Goal: Information Seeking & Learning: Find contact information

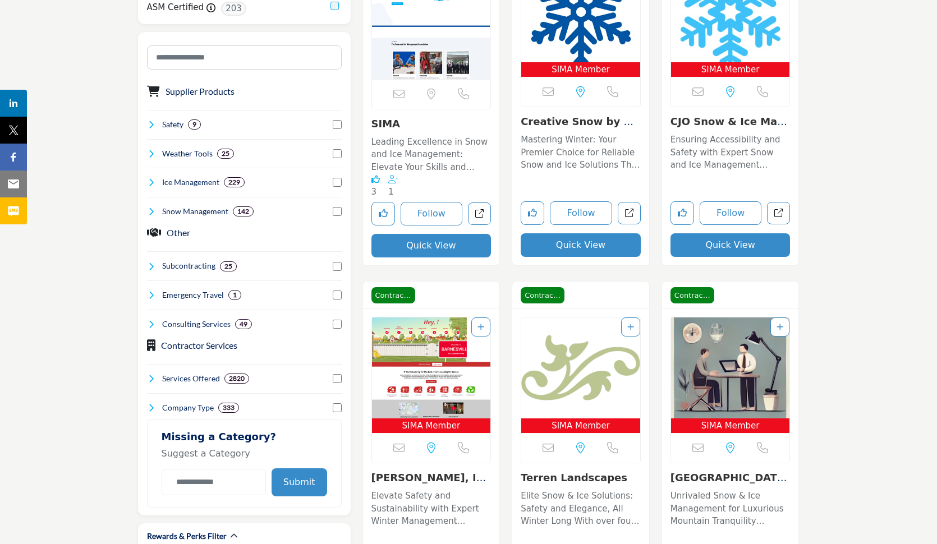
scroll to position [375, 0]
click at [306, 402] on div "Company Type 333" at bounding box center [244, 403] width 195 height 21
click at [191, 404] on h4 "Company Type" at bounding box center [188, 407] width 52 height 11
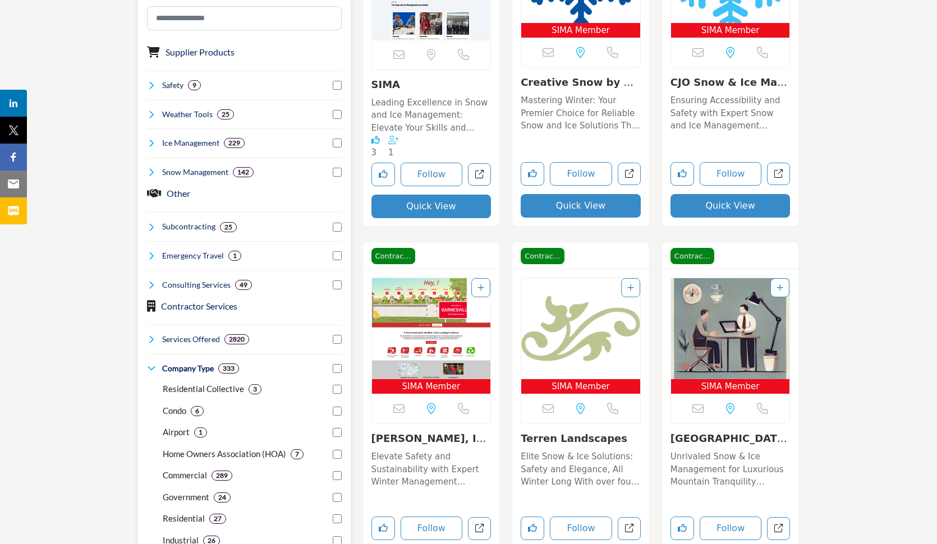
scroll to position [410, 0]
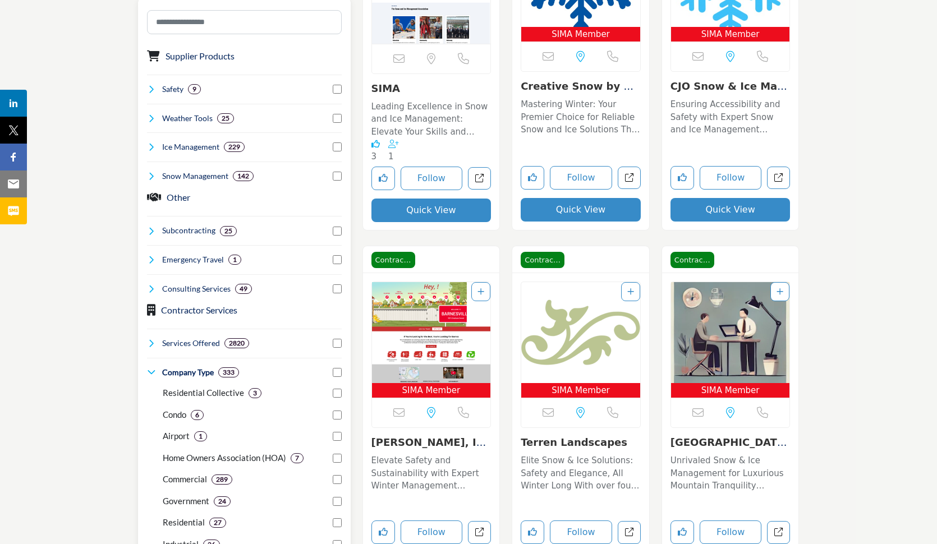
click at [154, 368] on icon at bounding box center [151, 372] width 9 height 9
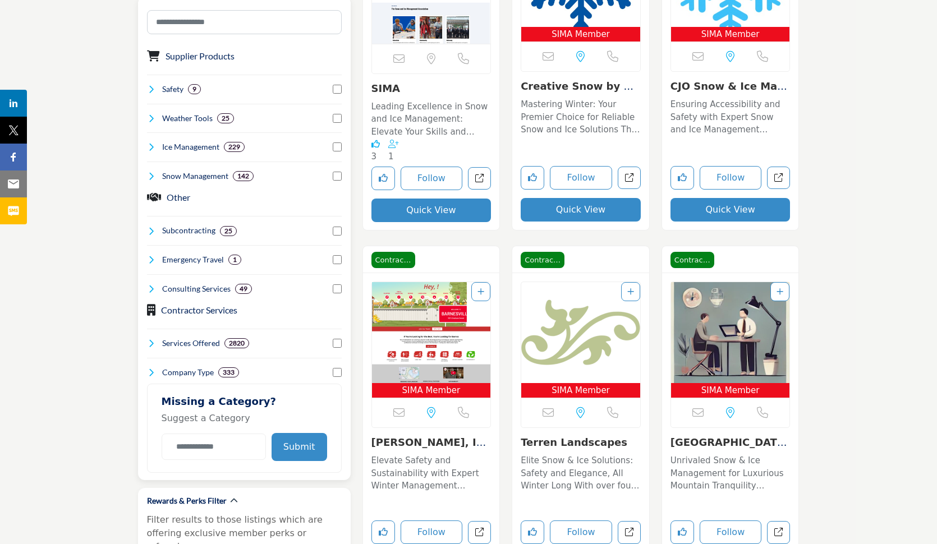
click at [182, 338] on h4 "Services Offered" at bounding box center [191, 343] width 58 height 11
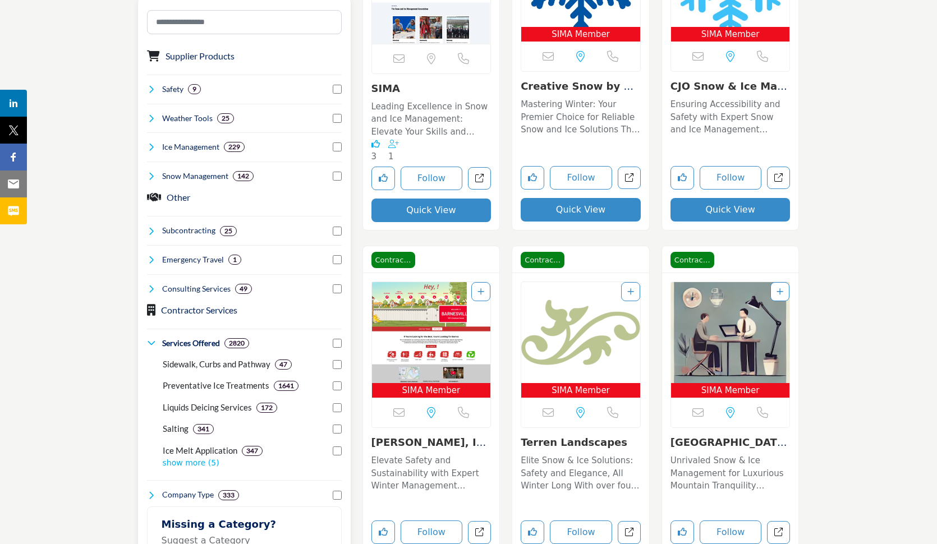
click at [182, 338] on h4 "Services Offered" at bounding box center [191, 343] width 58 height 11
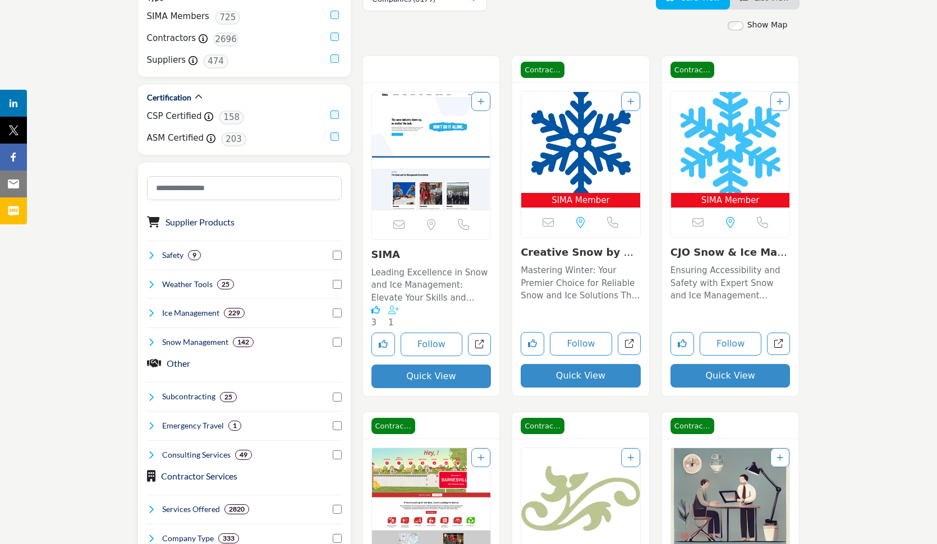
scroll to position [231, 0]
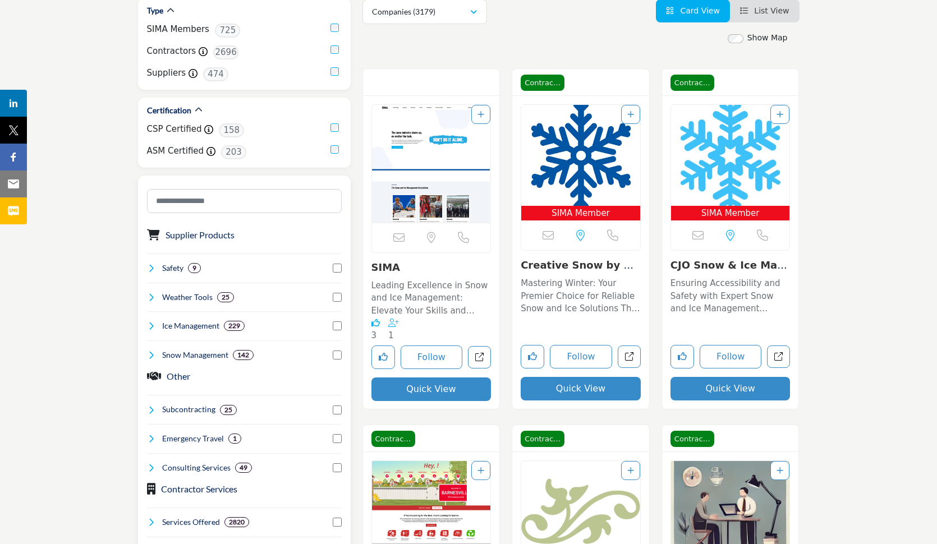
click at [170, 265] on h4 "Safety" at bounding box center [172, 267] width 21 height 11
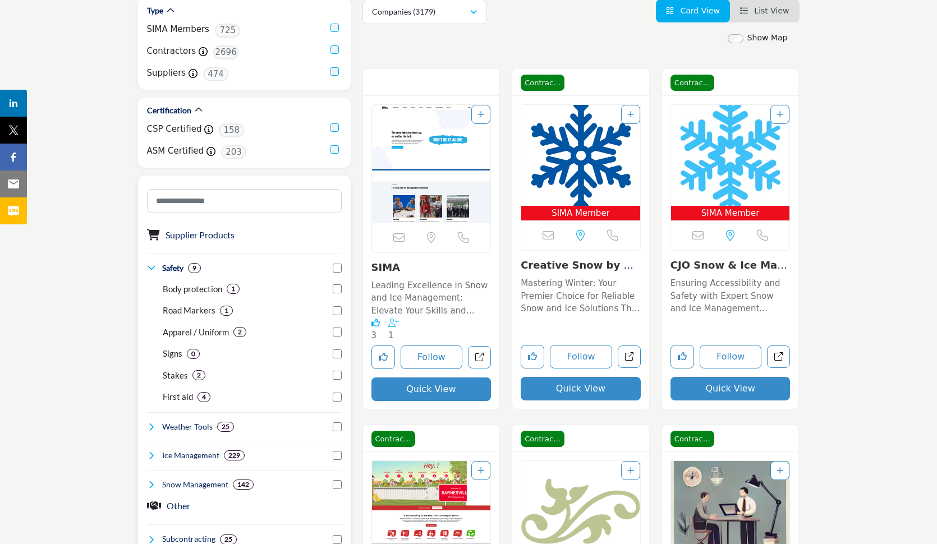
click at [170, 265] on h4 "Safety" at bounding box center [172, 267] width 21 height 11
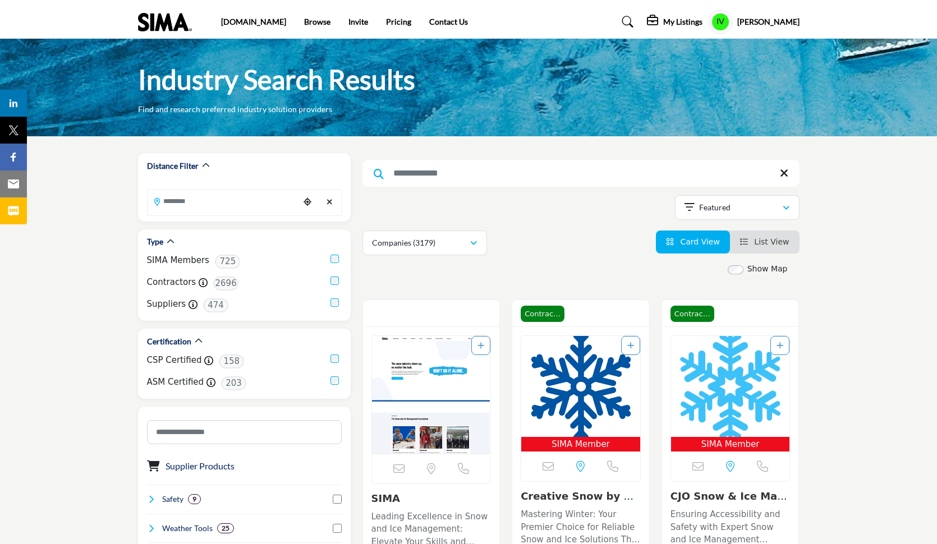
scroll to position [0, 0]
click at [441, 171] on input "Search Keyword" at bounding box center [580, 173] width 437 height 27
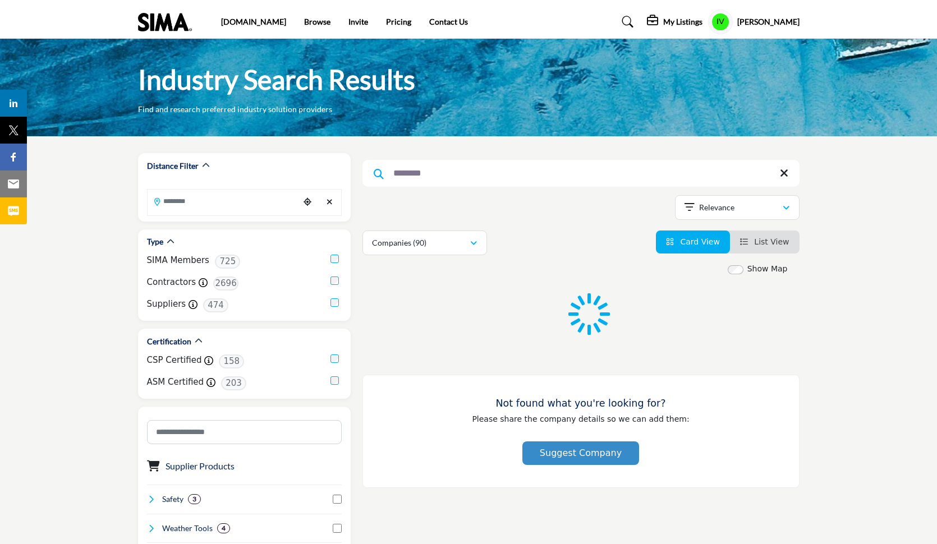
click at [396, 172] on input "********" at bounding box center [580, 173] width 437 height 27
type input "*********"
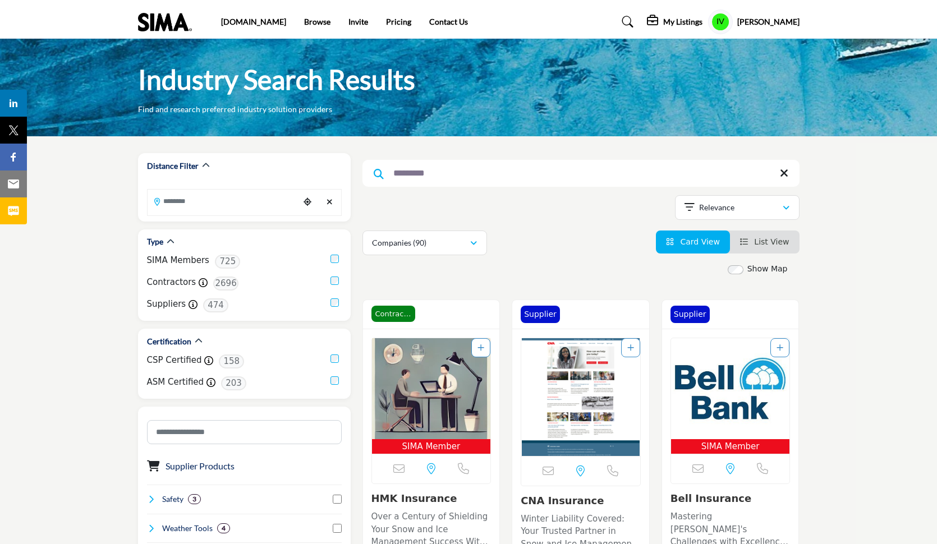
click at [177, 29] on img at bounding box center [167, 22] width 59 height 19
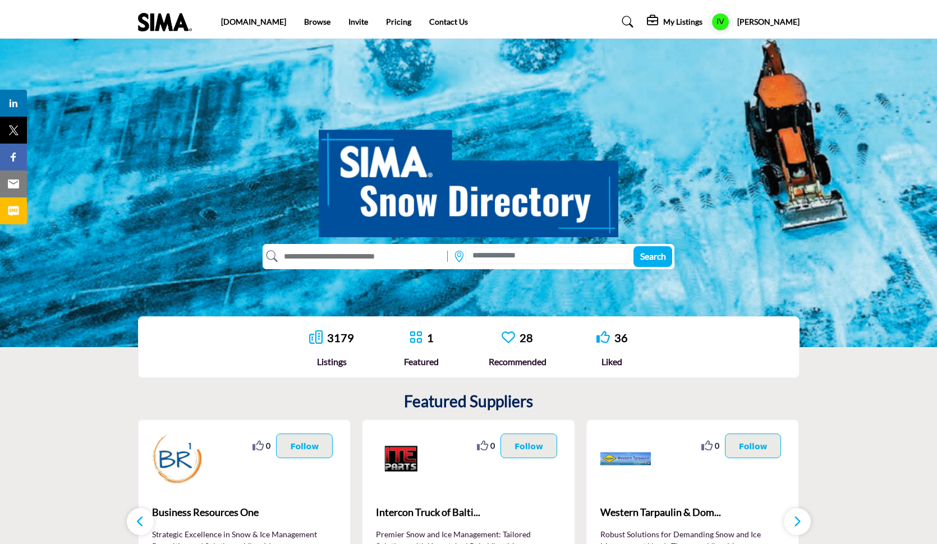
click at [403, 257] on input "text" at bounding box center [360, 256] width 164 height 18
type input "*********"
click at [647, 256] on span "Search" at bounding box center [653, 256] width 26 height 11
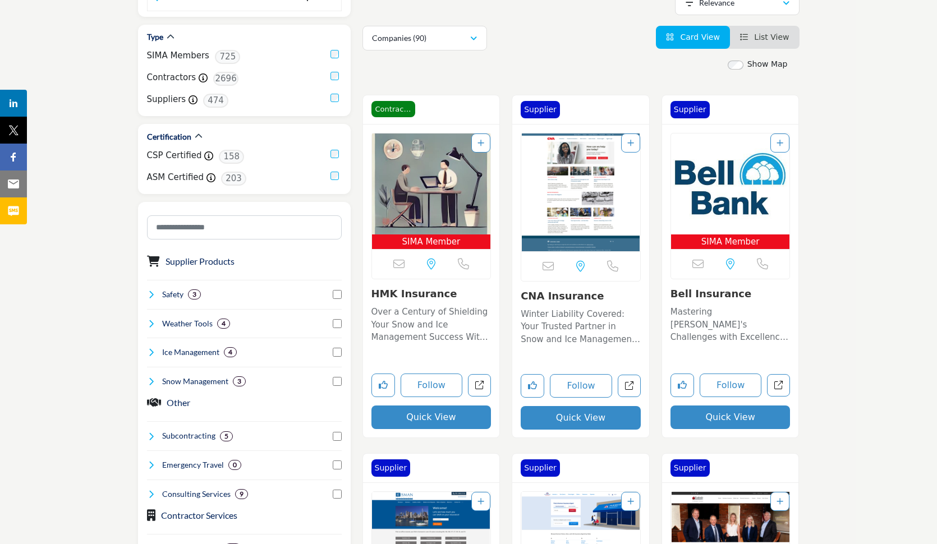
scroll to position [206, 0]
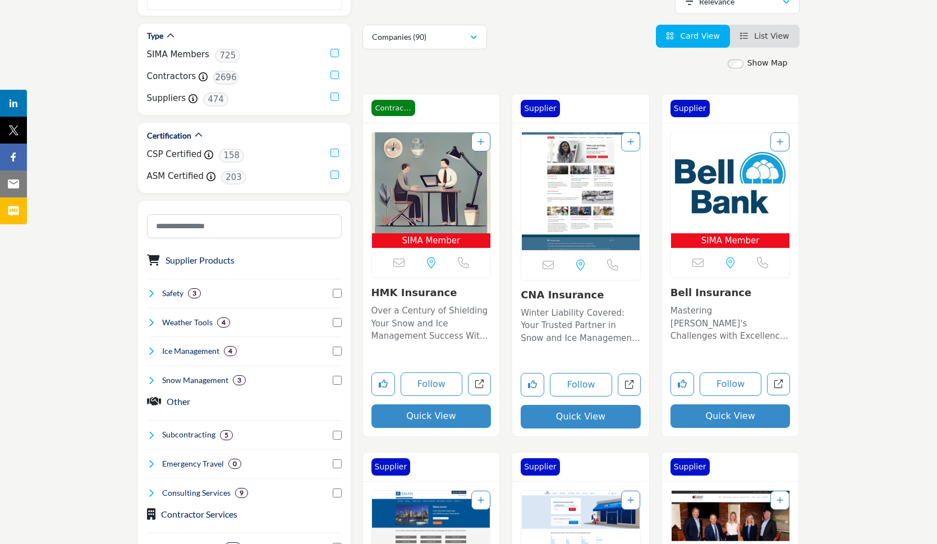
click at [408, 320] on p "Over a Century of Shielding Your Snow and Ice Management Success With over a ce…" at bounding box center [431, 324] width 120 height 38
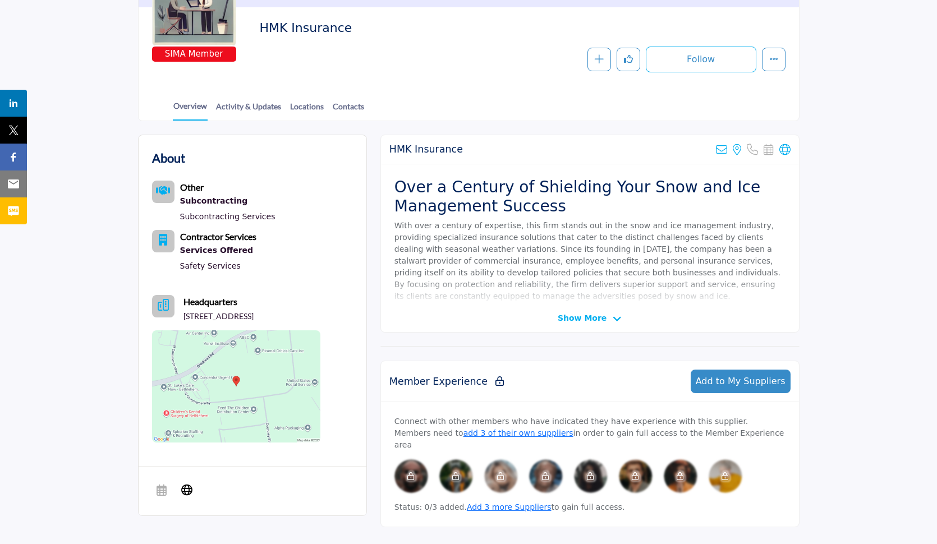
scroll to position [188, 0]
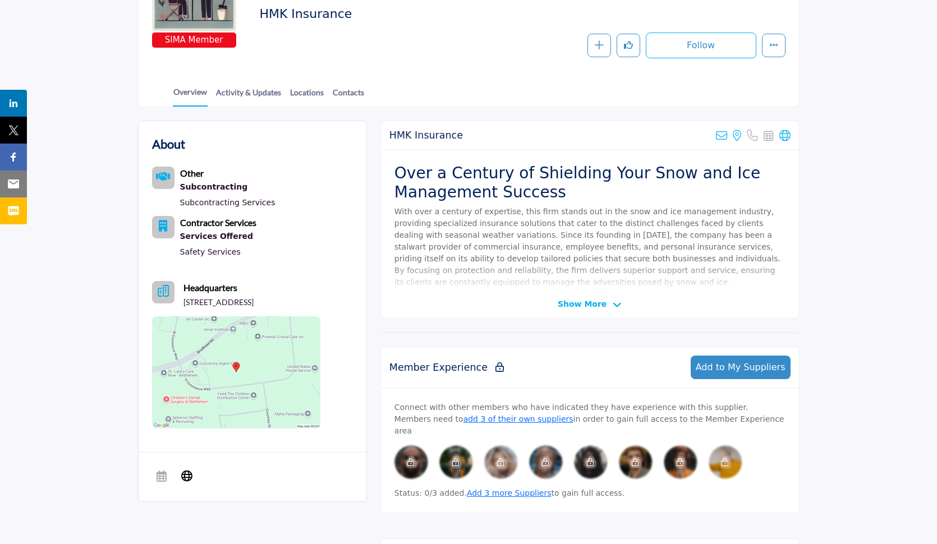
click at [591, 301] on span "Show More" at bounding box center [581, 304] width 49 height 12
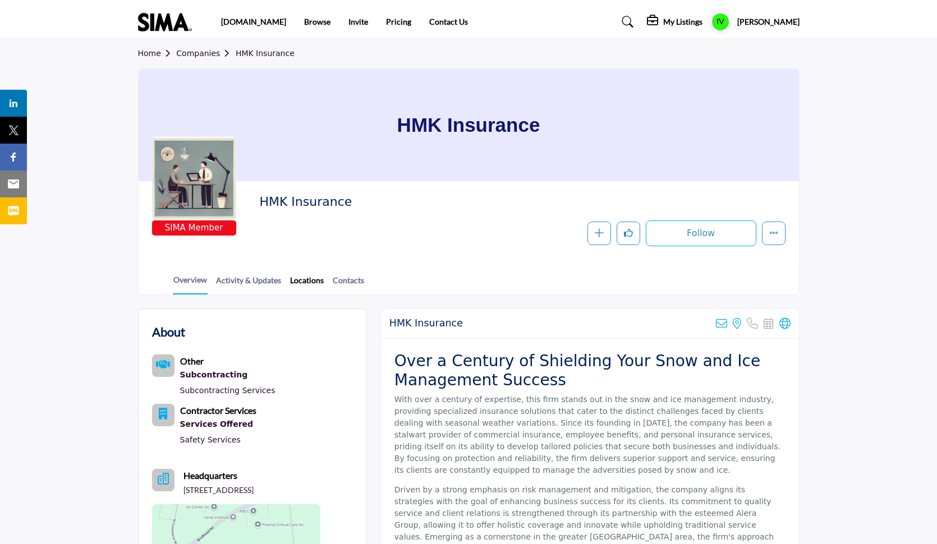
scroll to position [0, 0]
click at [309, 282] on link "Locations" at bounding box center [306, 284] width 35 height 20
